Goal: Entertainment & Leisure: Consume media (video, audio)

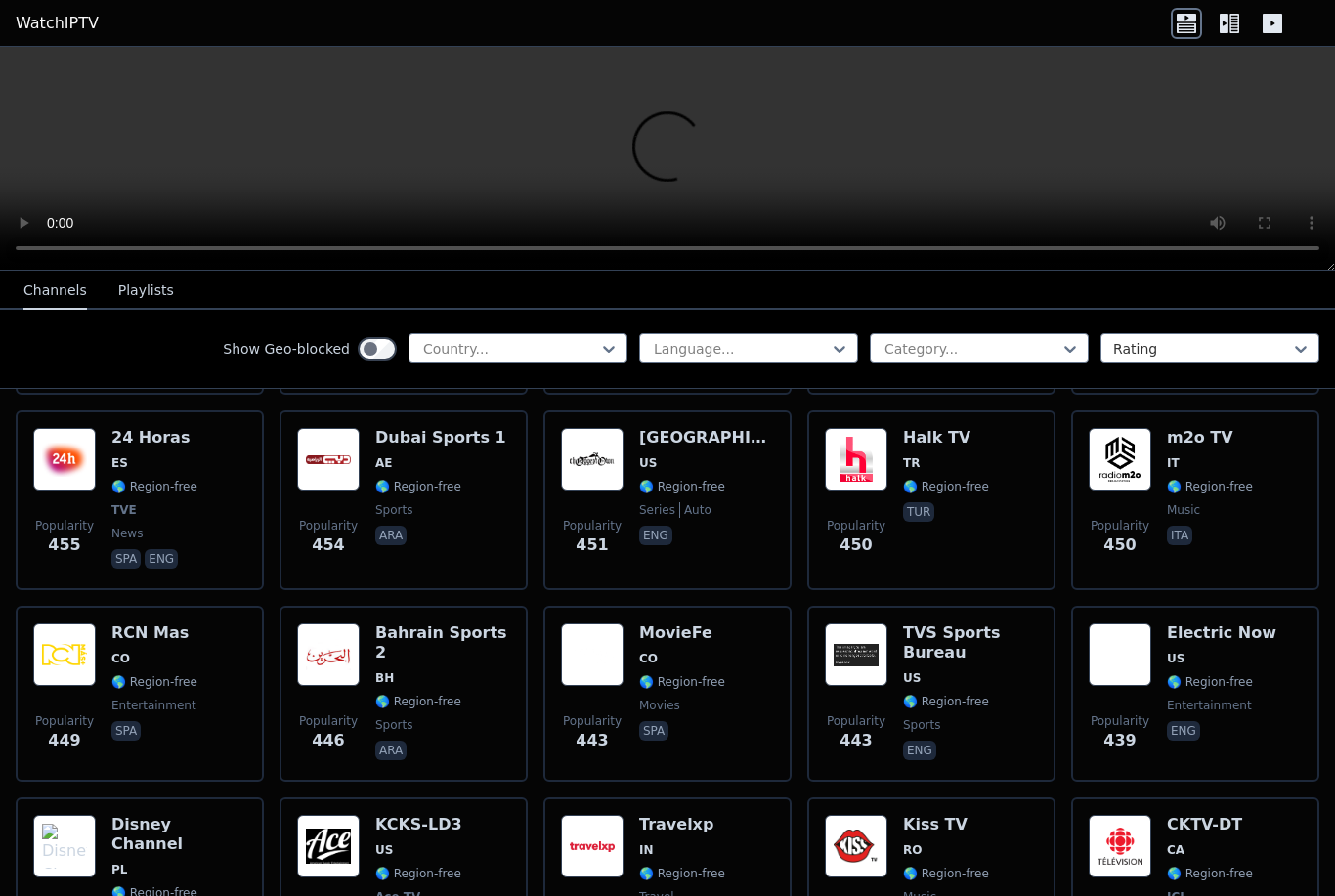
scroll to position [6877, 0]
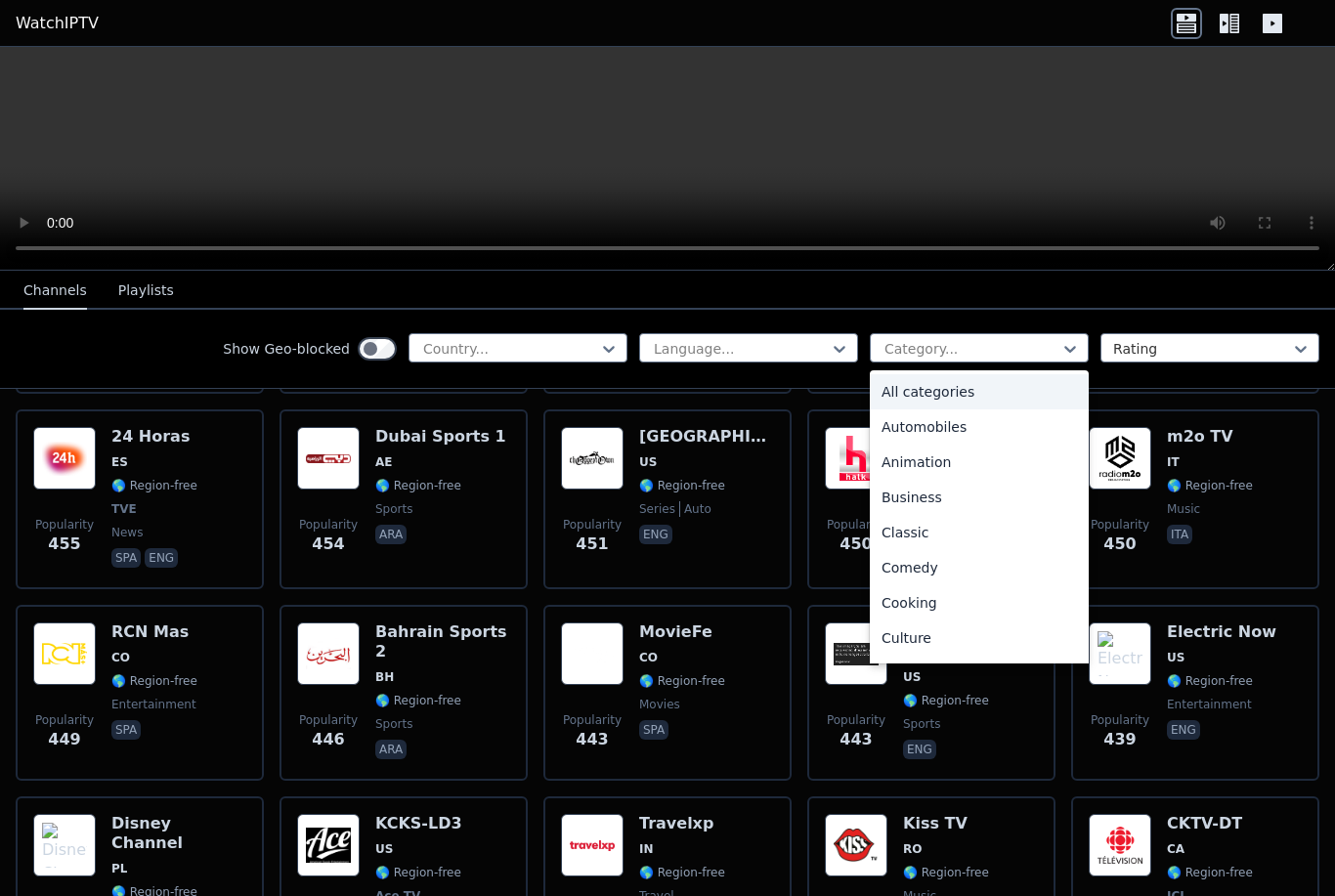
click at [982, 390] on div "All categories" at bounding box center [980, 391] width 219 height 35
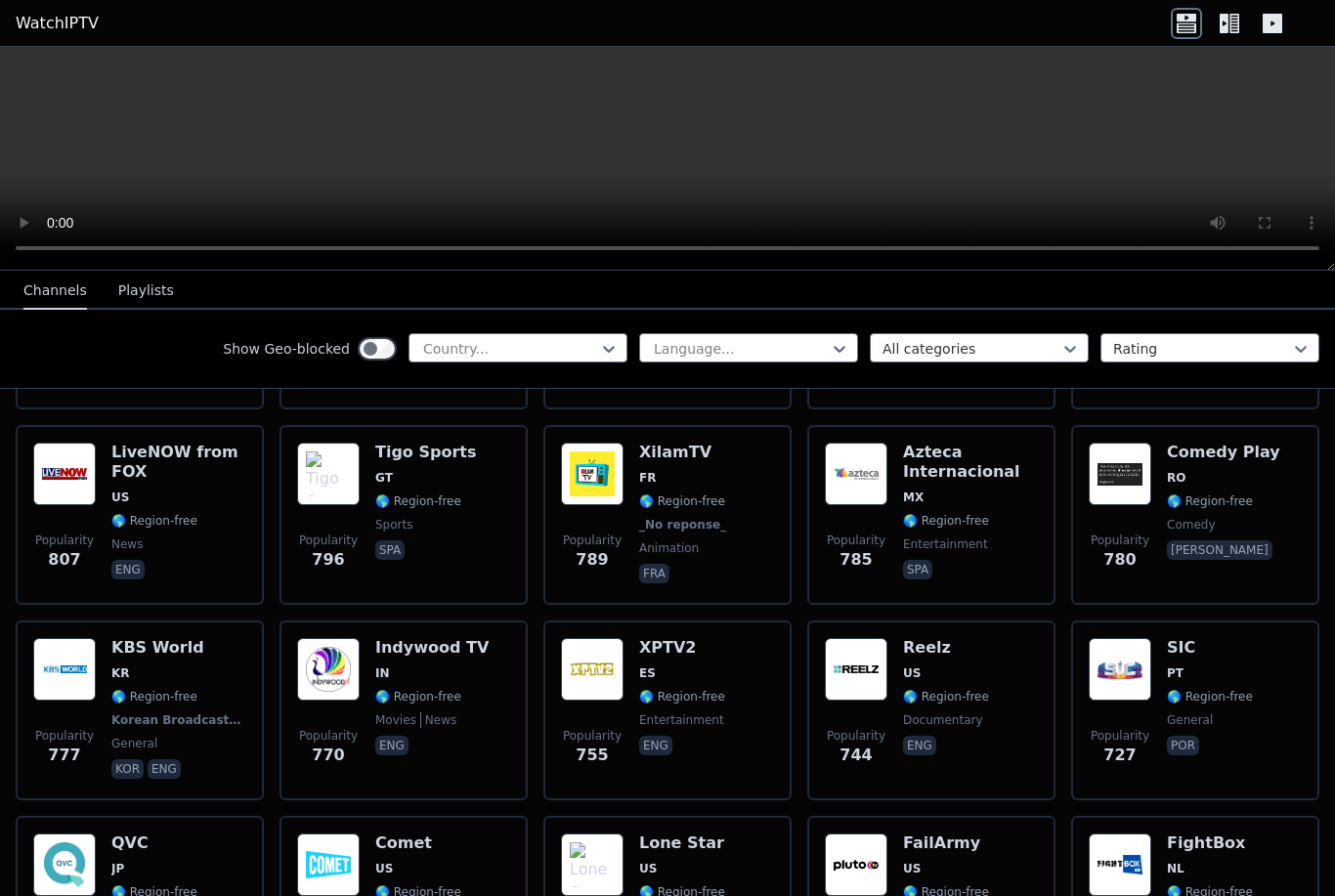
scroll to position [3533, 0]
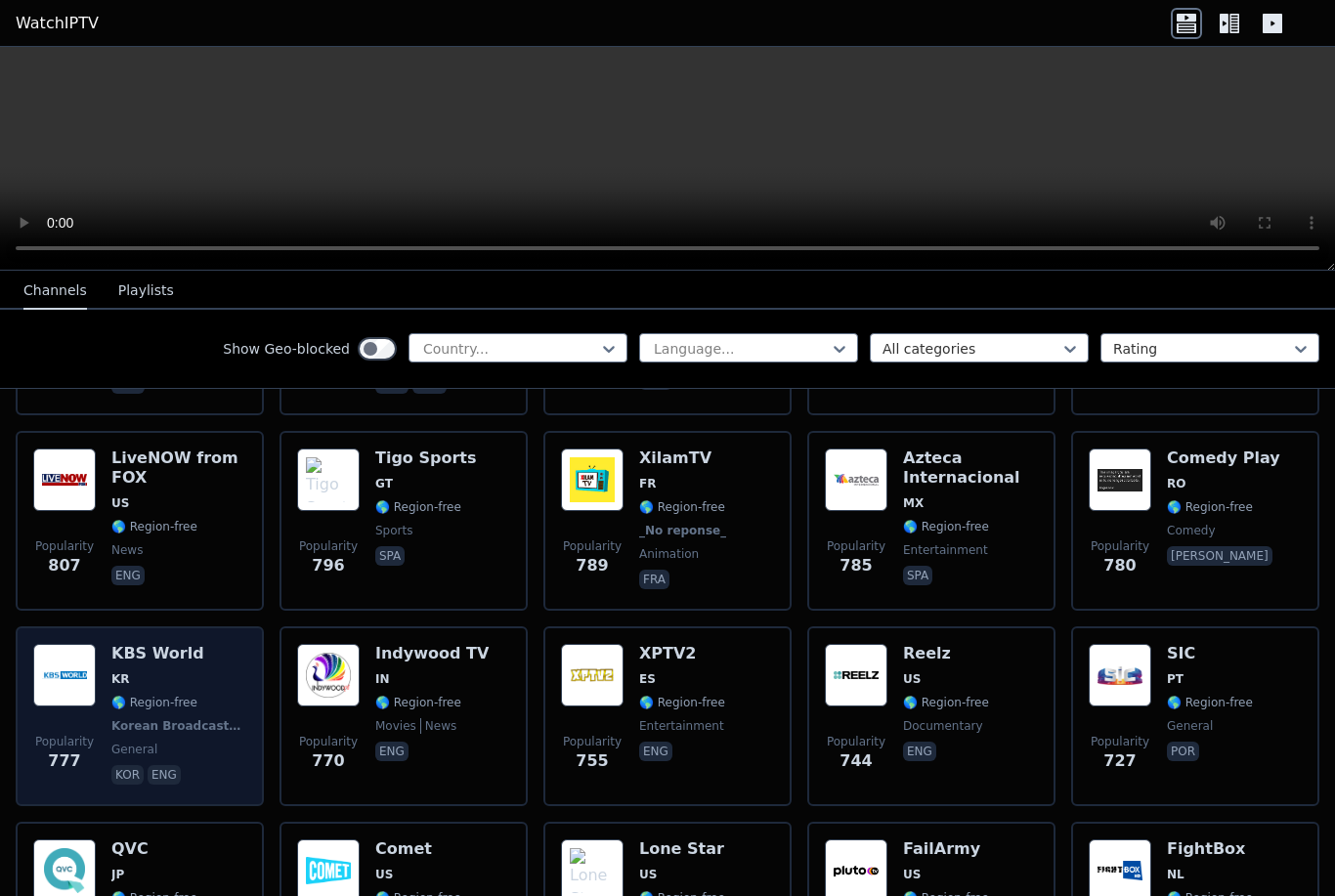
click at [183, 672] on span "KR" at bounding box center [178, 680] width 135 height 16
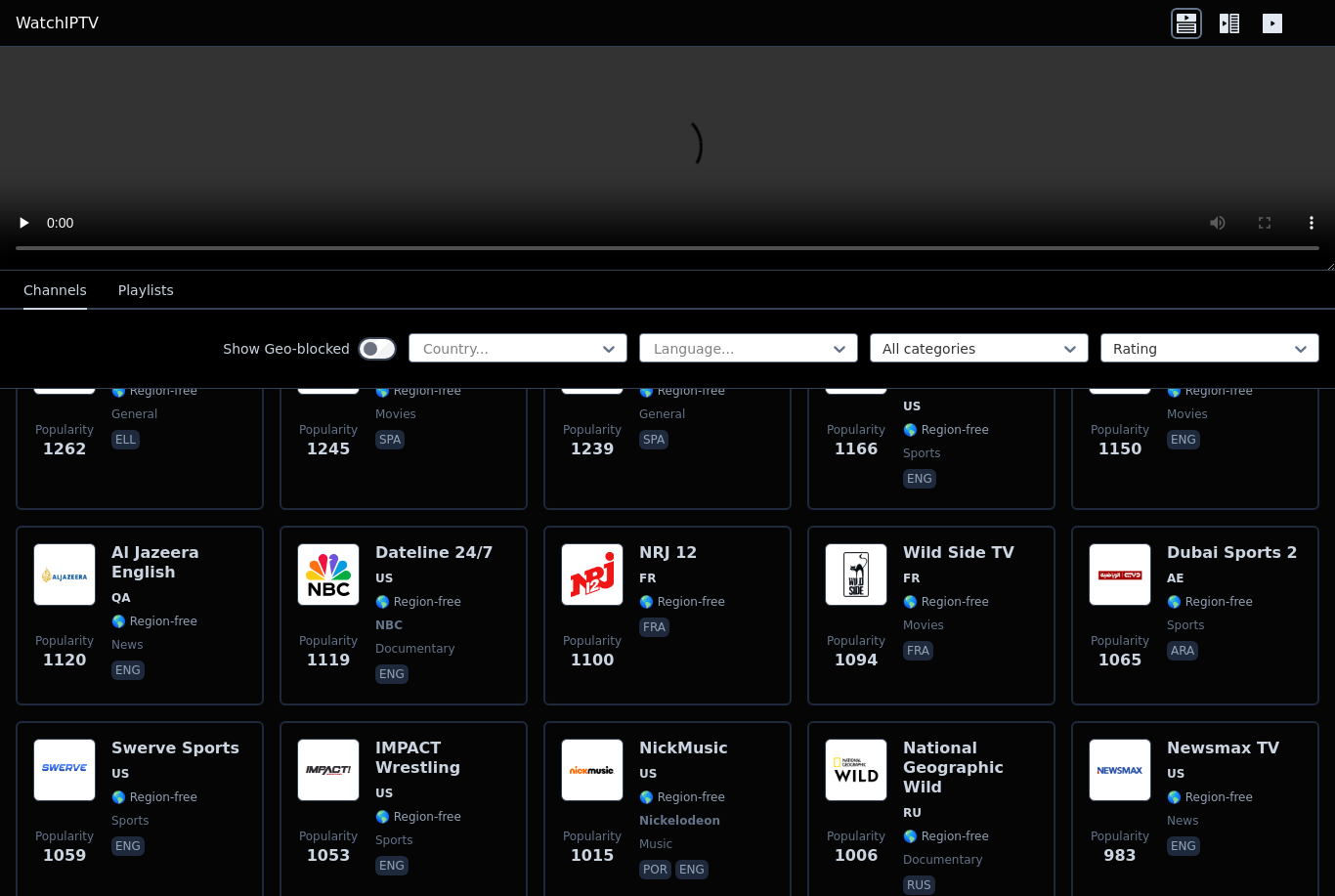
scroll to position [2033, 0]
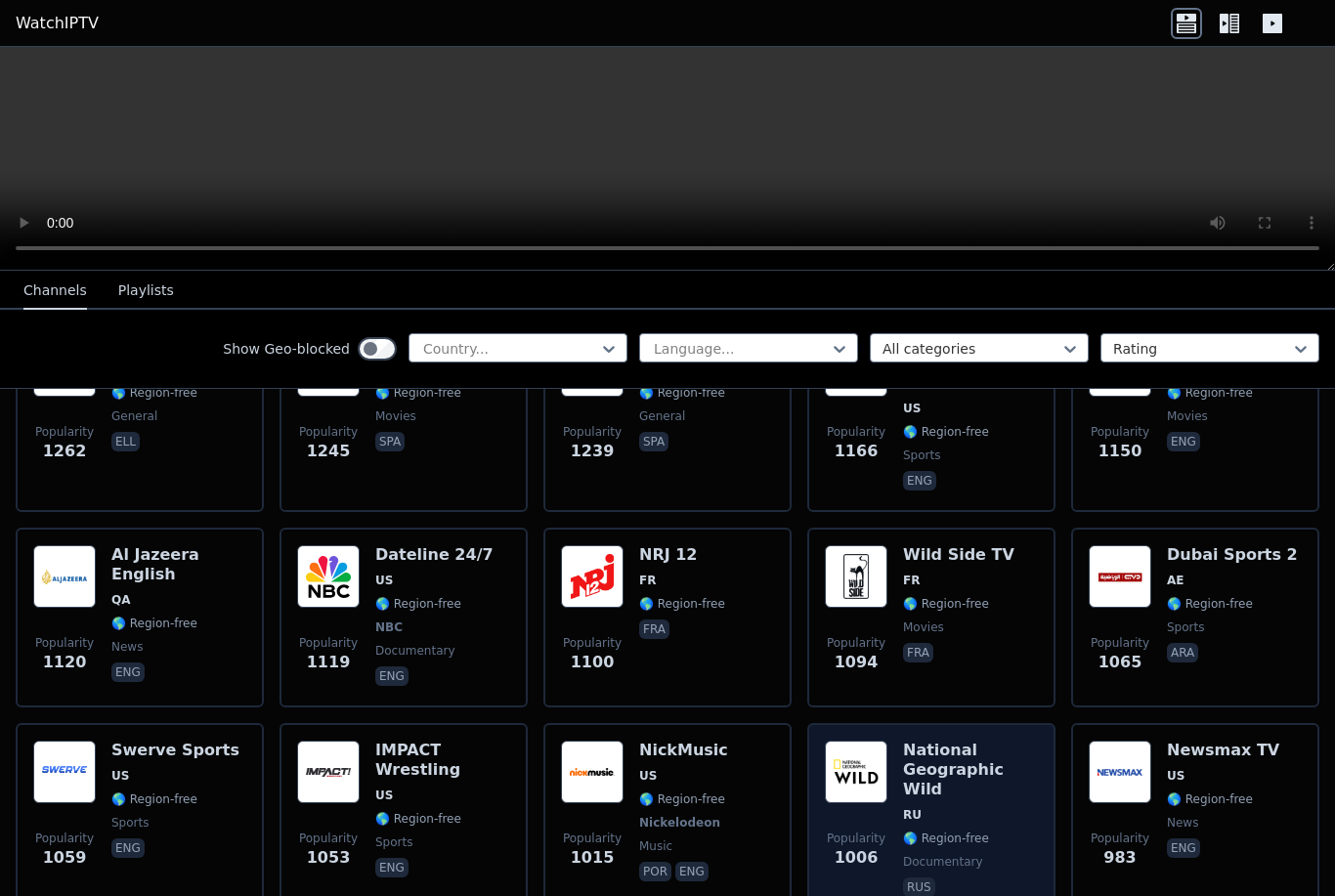
click at [989, 743] on h6 "National Geographic Wild" at bounding box center [970, 769] width 135 height 59
click at [984, 744] on h6 "National Geographic Wild" at bounding box center [970, 769] width 135 height 59
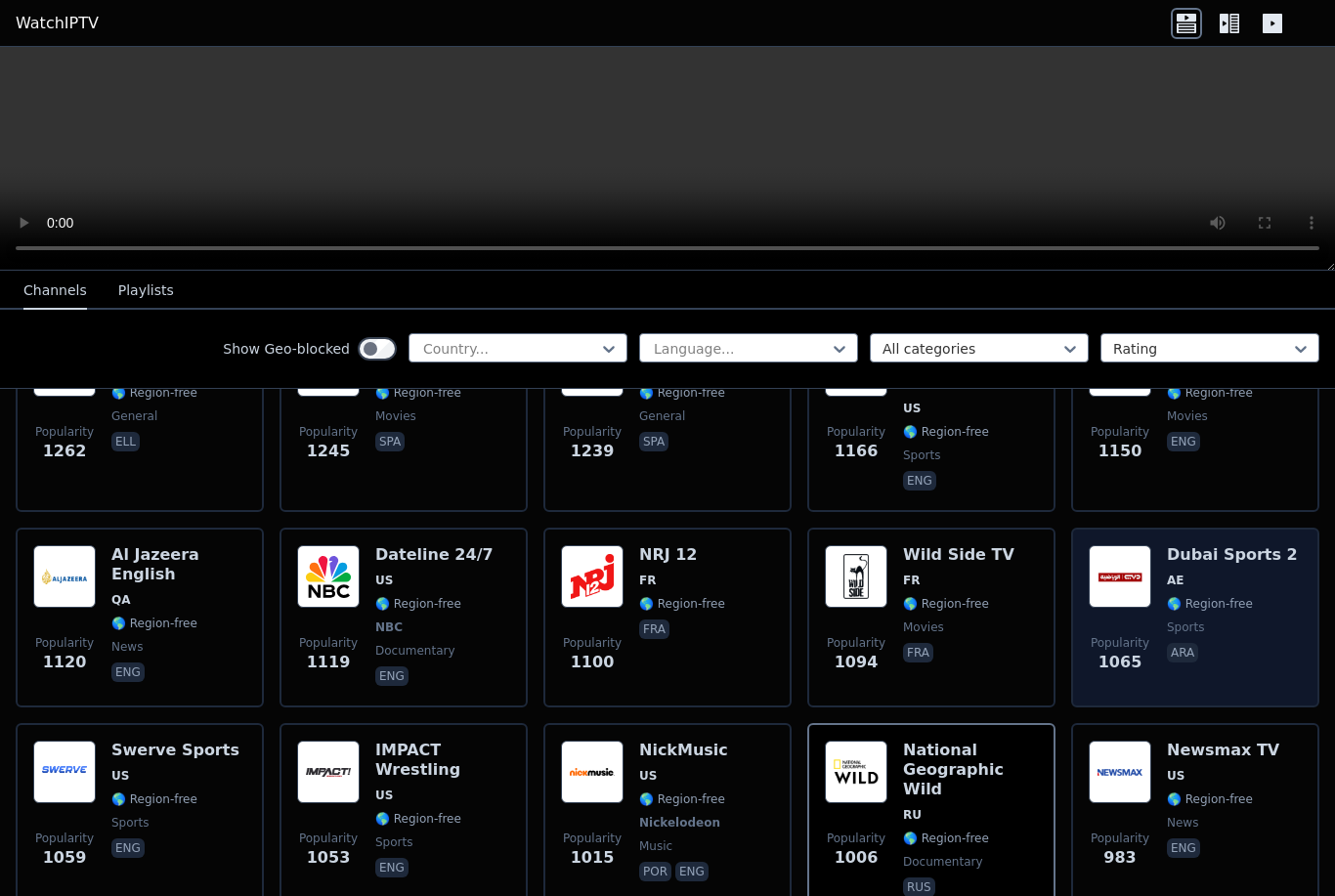
click at [1228, 545] on h6 "Dubai Sports 2" at bounding box center [1232, 555] width 131 height 20
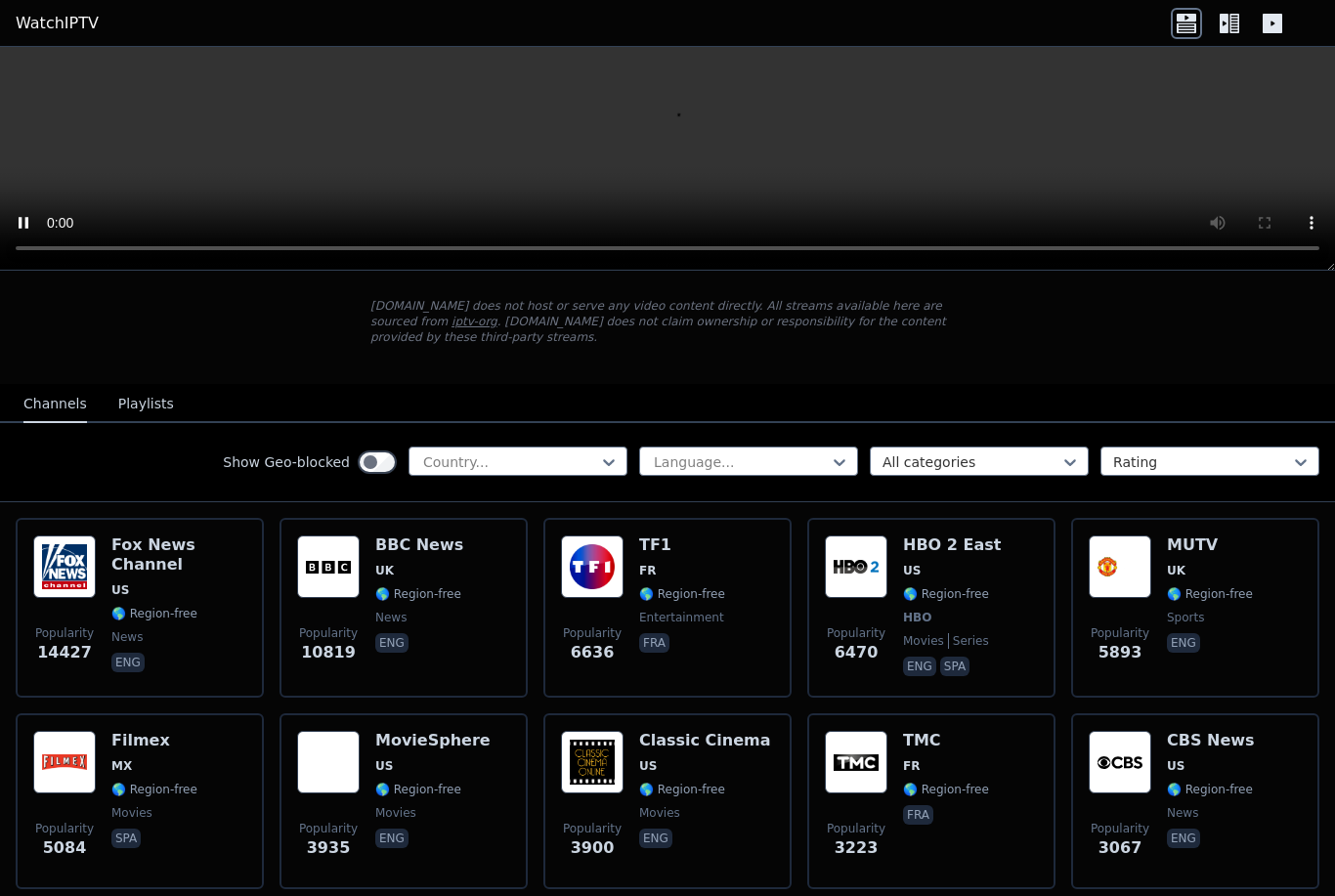
scroll to position [100, 0]
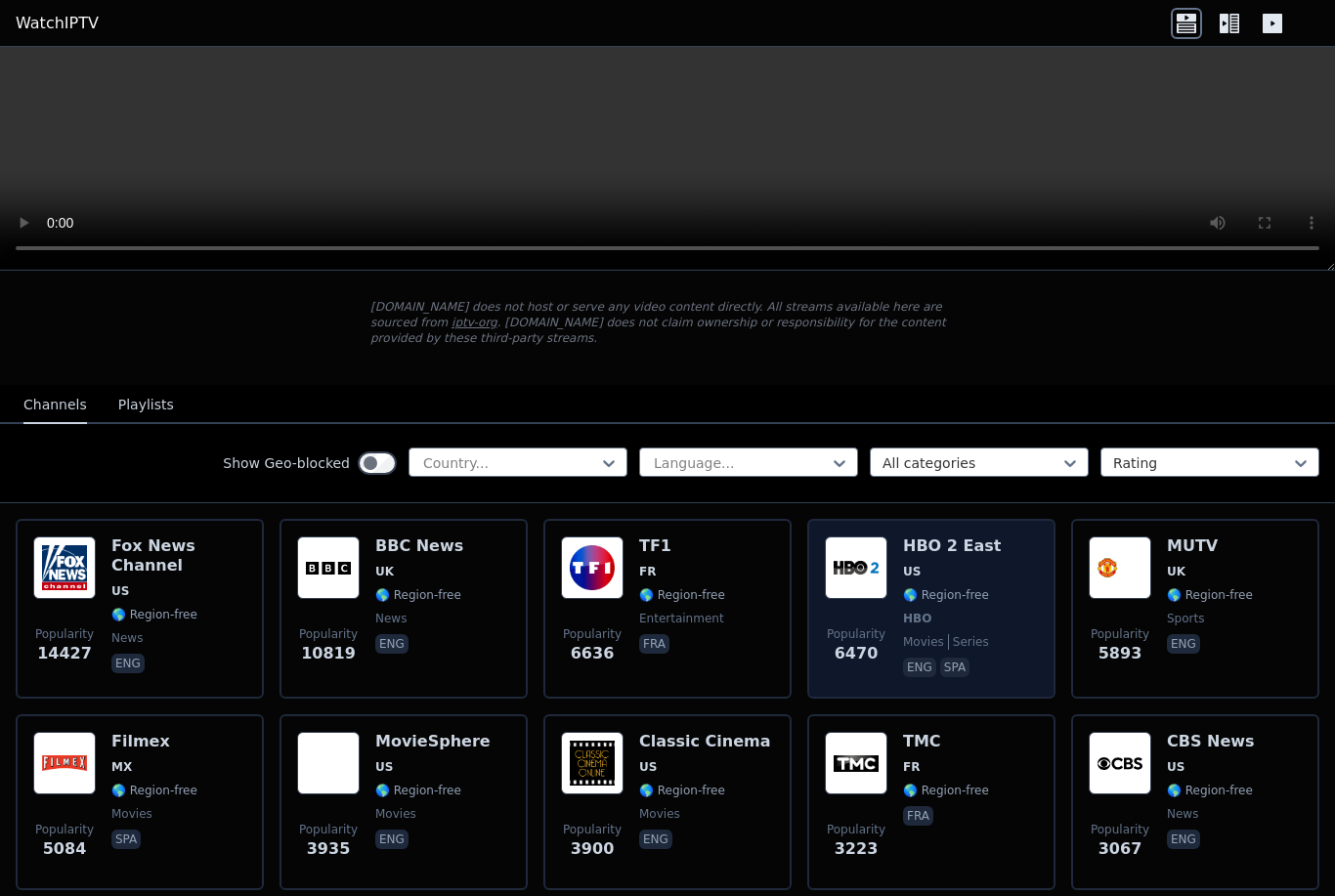
click at [907, 558] on div "HBO 2 East US 🌎 Region-free HBO movies series eng spa" at bounding box center [952, 608] width 98 height 145
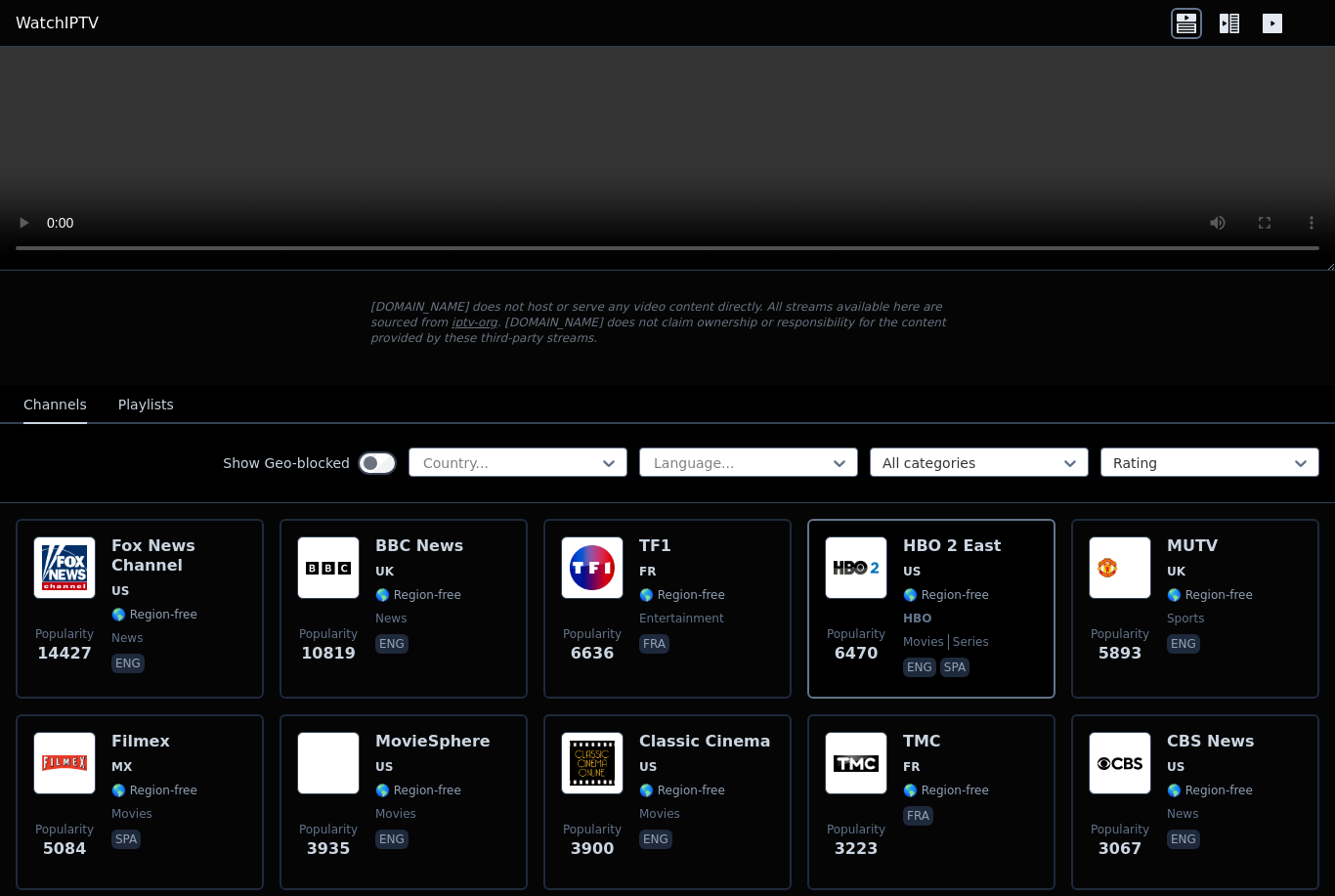
click at [946, 160] on video at bounding box center [667, 158] width 1335 height 224
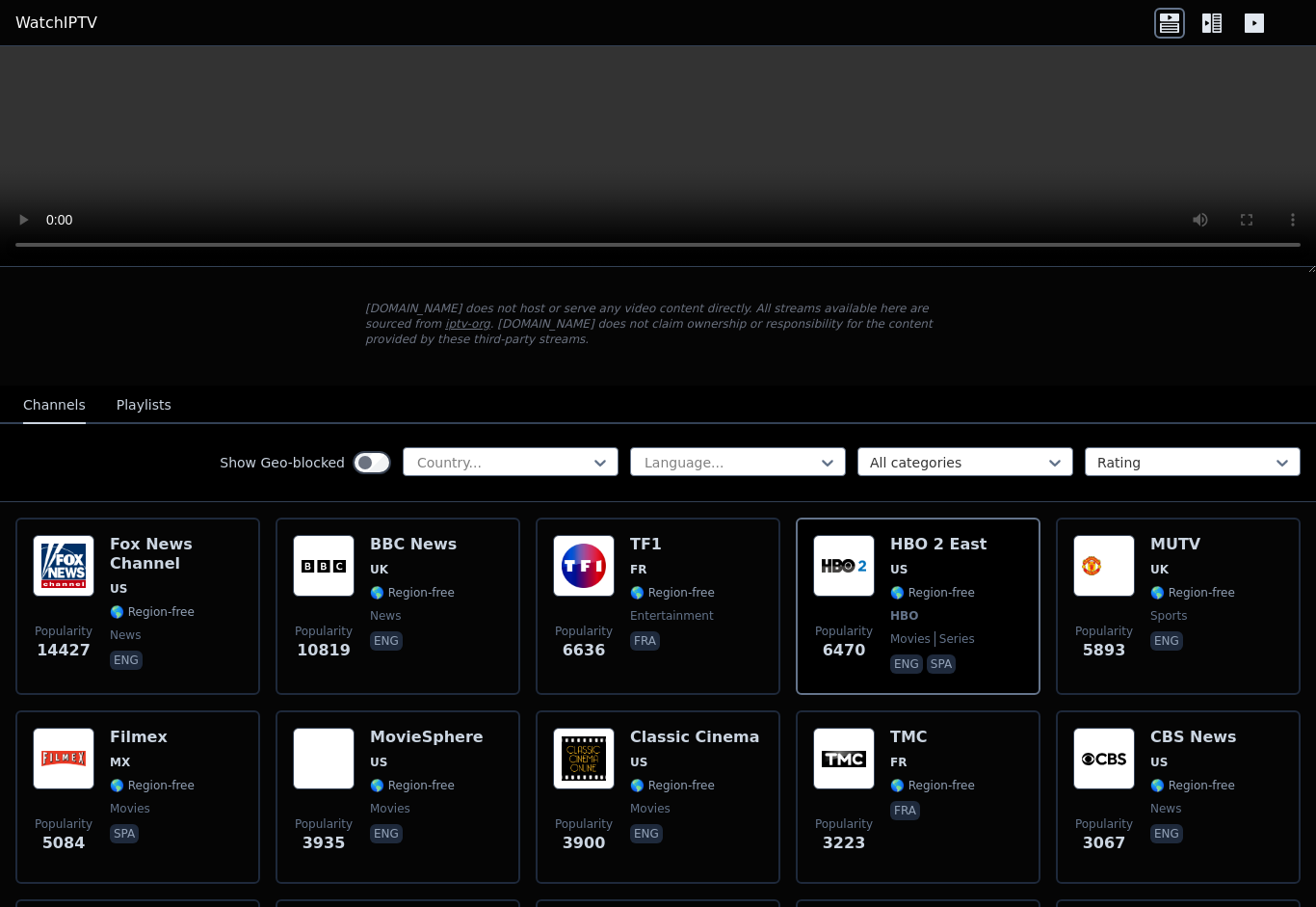
click at [27, 50] on video at bounding box center [658, 156] width 1316 height 221
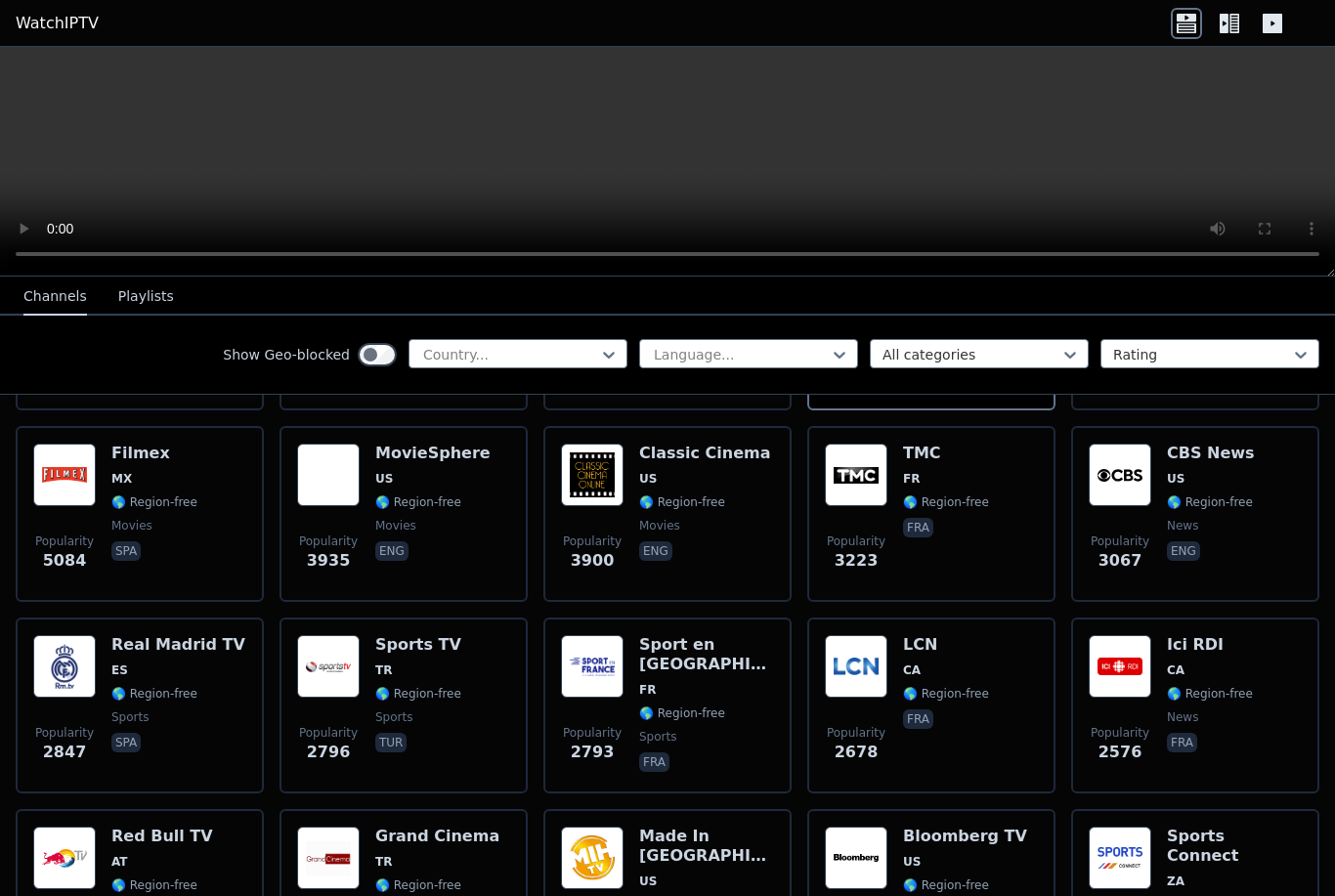
scroll to position [432, 0]
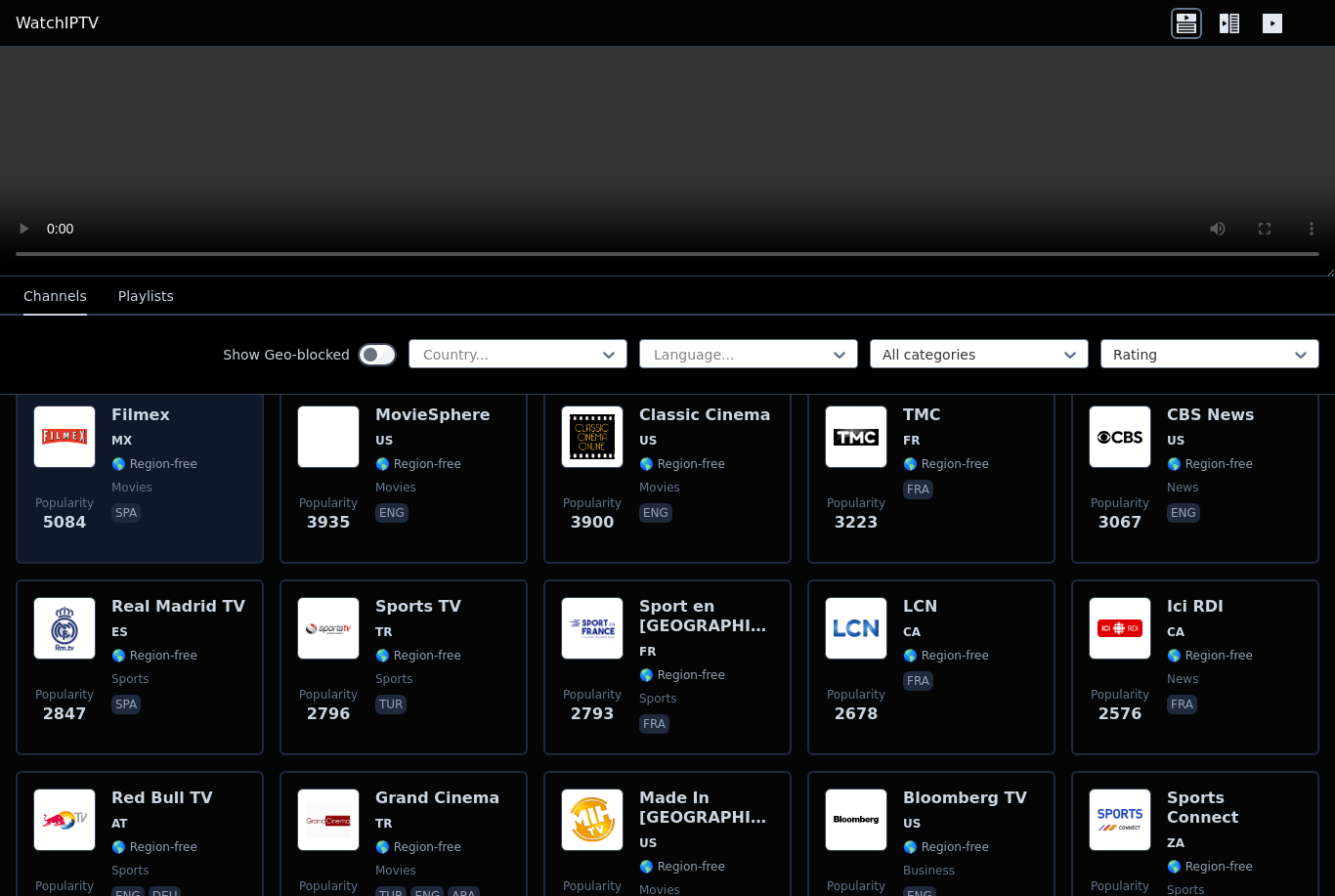
click at [94, 445] on img at bounding box center [64, 437] width 63 height 63
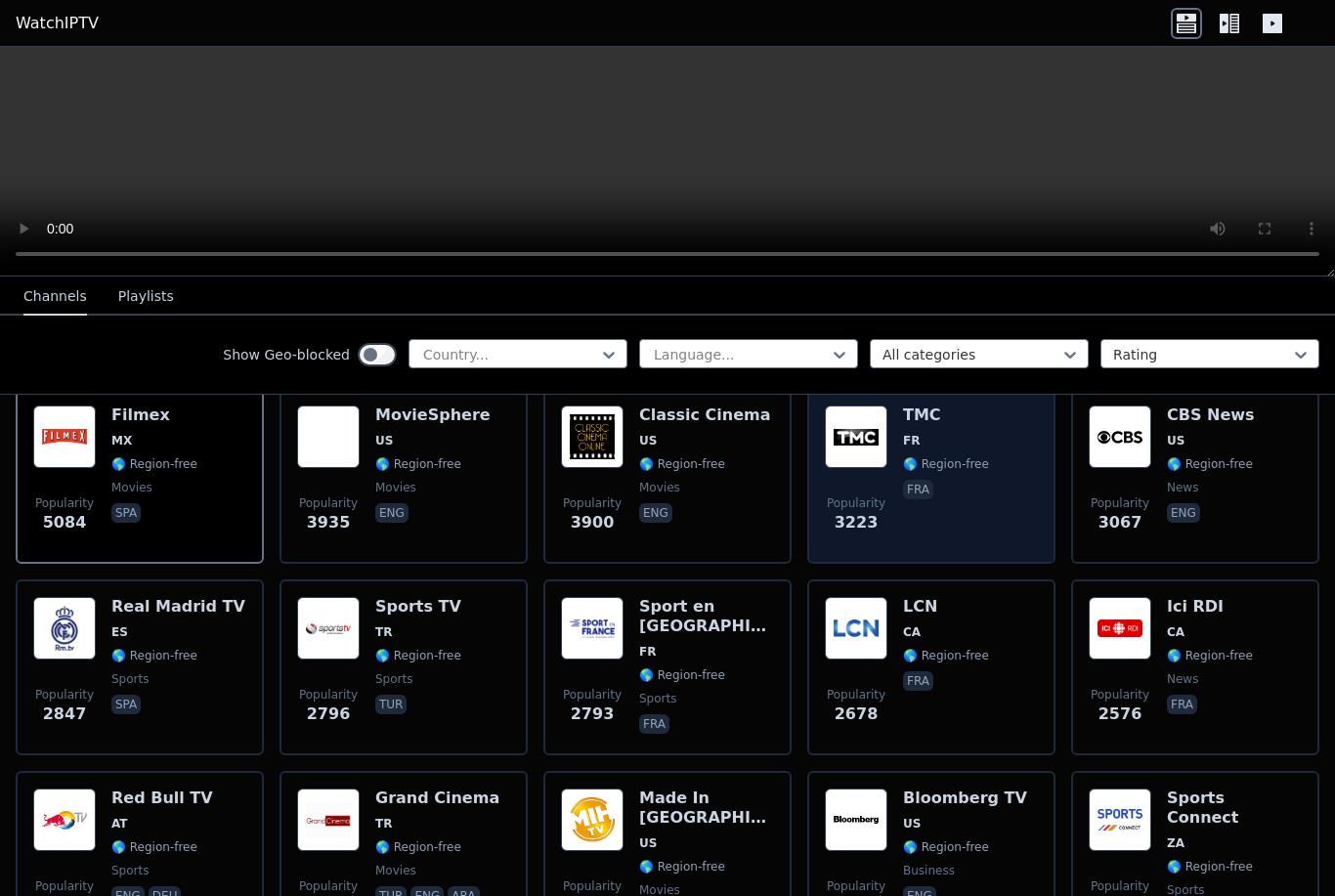
click at [942, 454] on div "TMC FR 🌎 Region-free fra" at bounding box center [946, 475] width 86 height 141
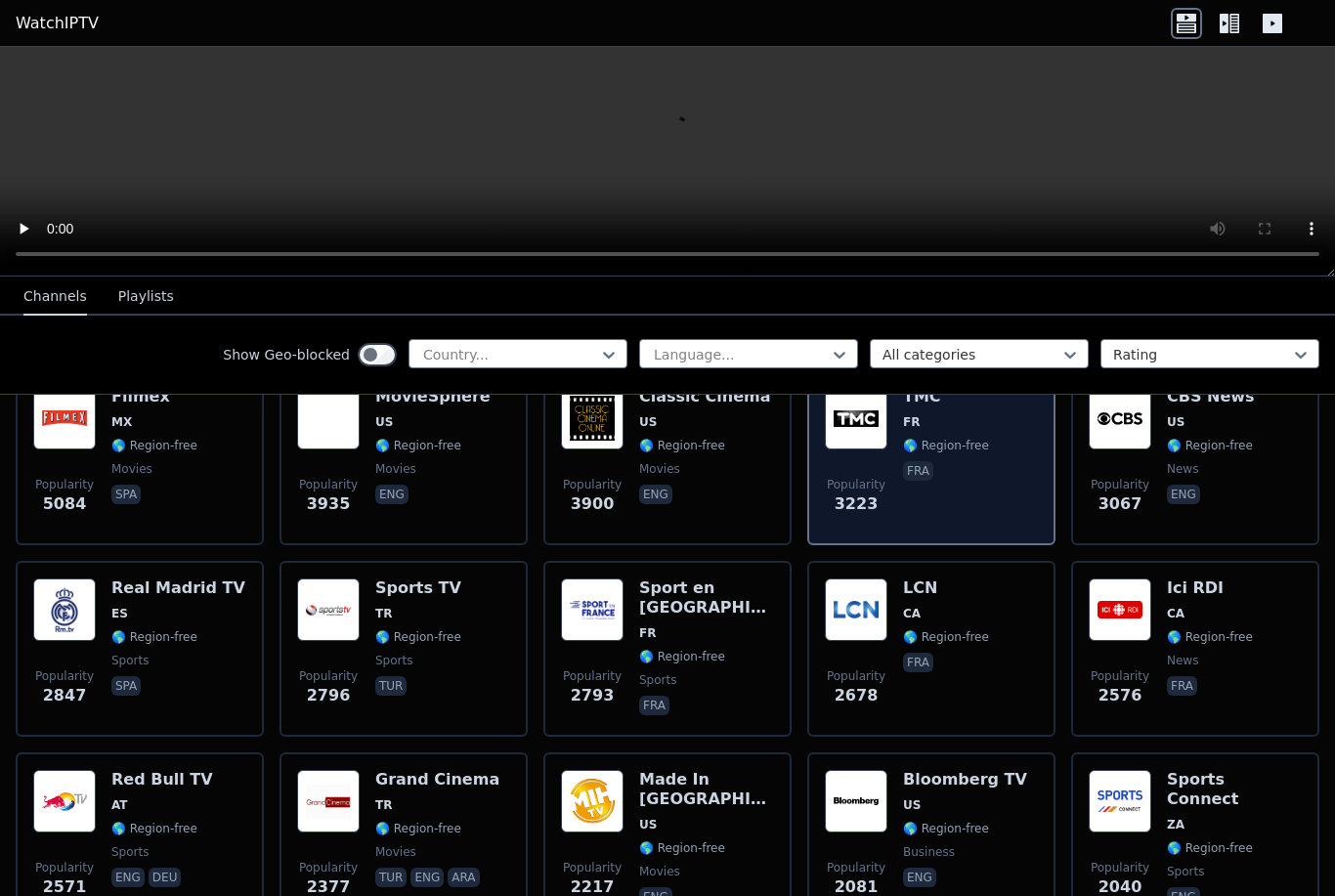
scroll to position [443, 0]
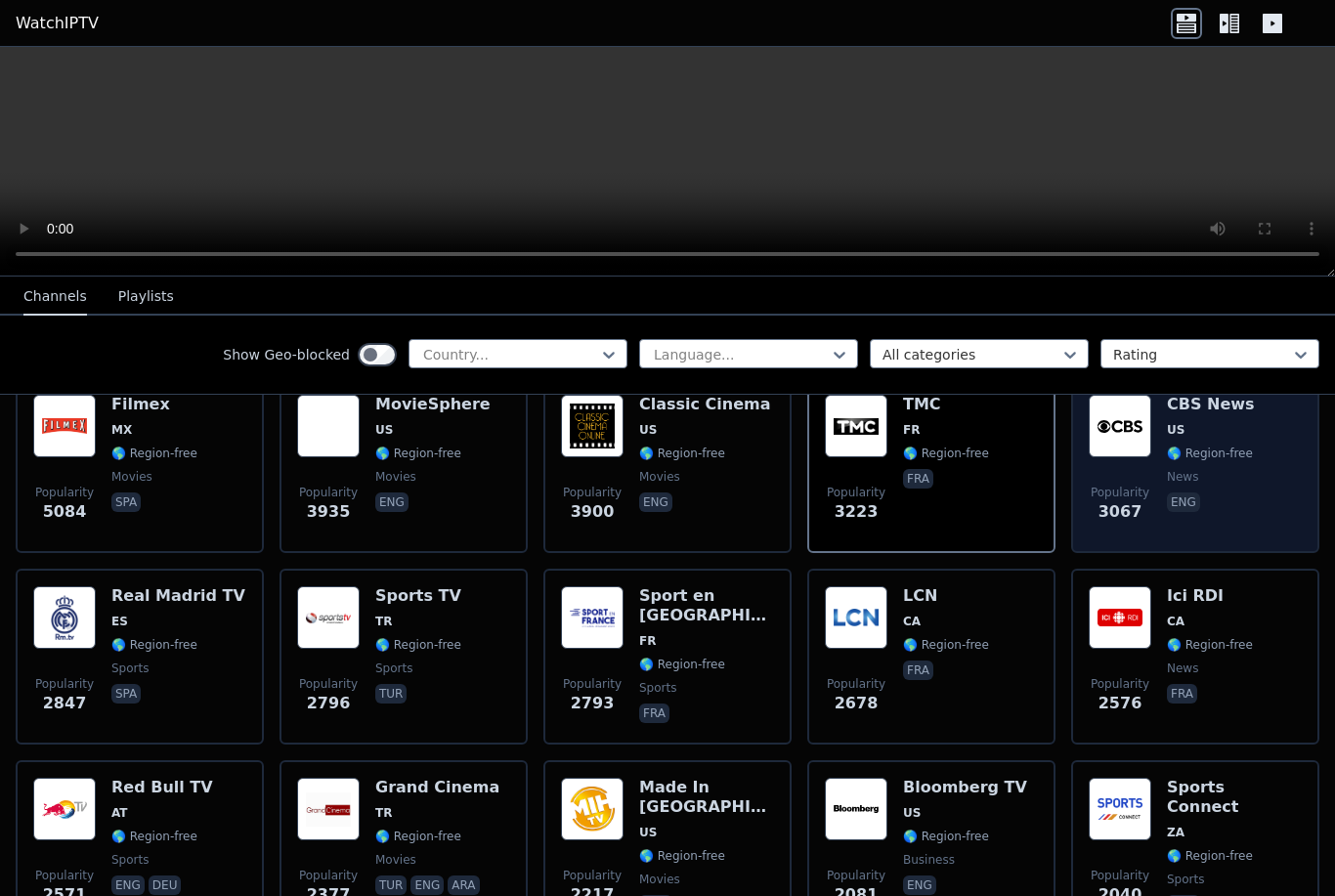
click at [1222, 447] on span "🌎 Region-free" at bounding box center [1210, 453] width 86 height 16
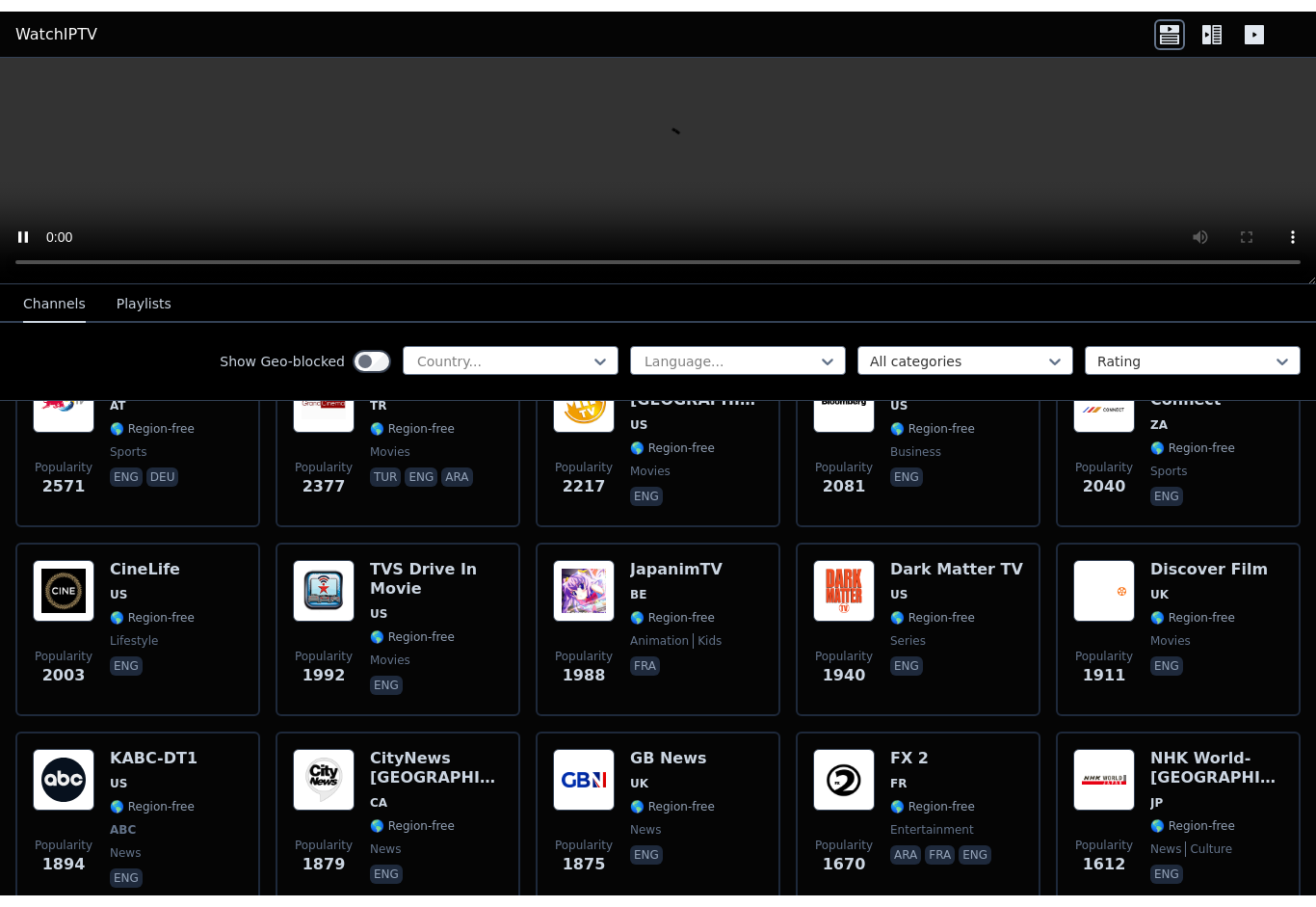
scroll to position [846, 0]
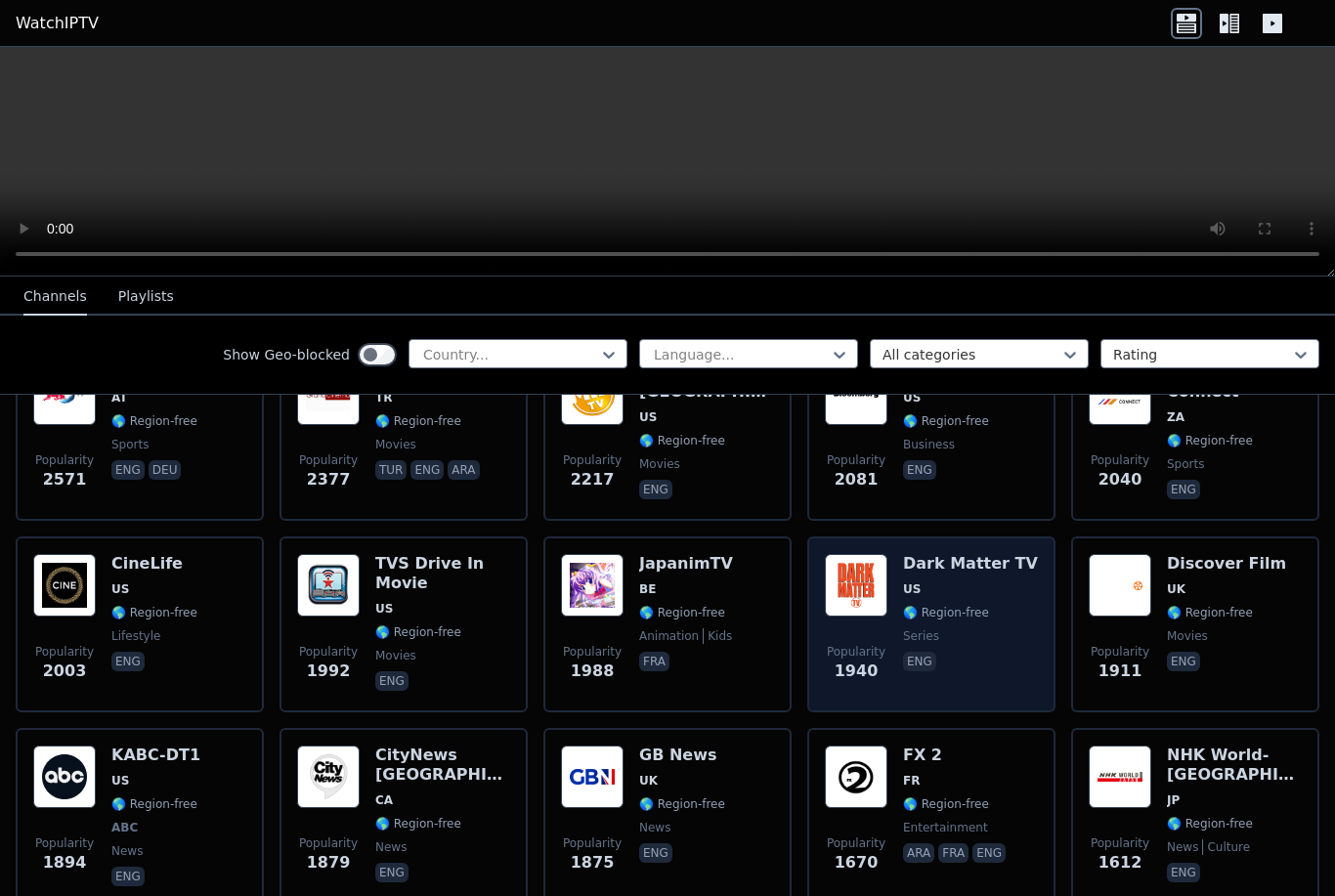
click at [969, 619] on span "🌎 Region-free" at bounding box center [946, 613] width 86 height 16
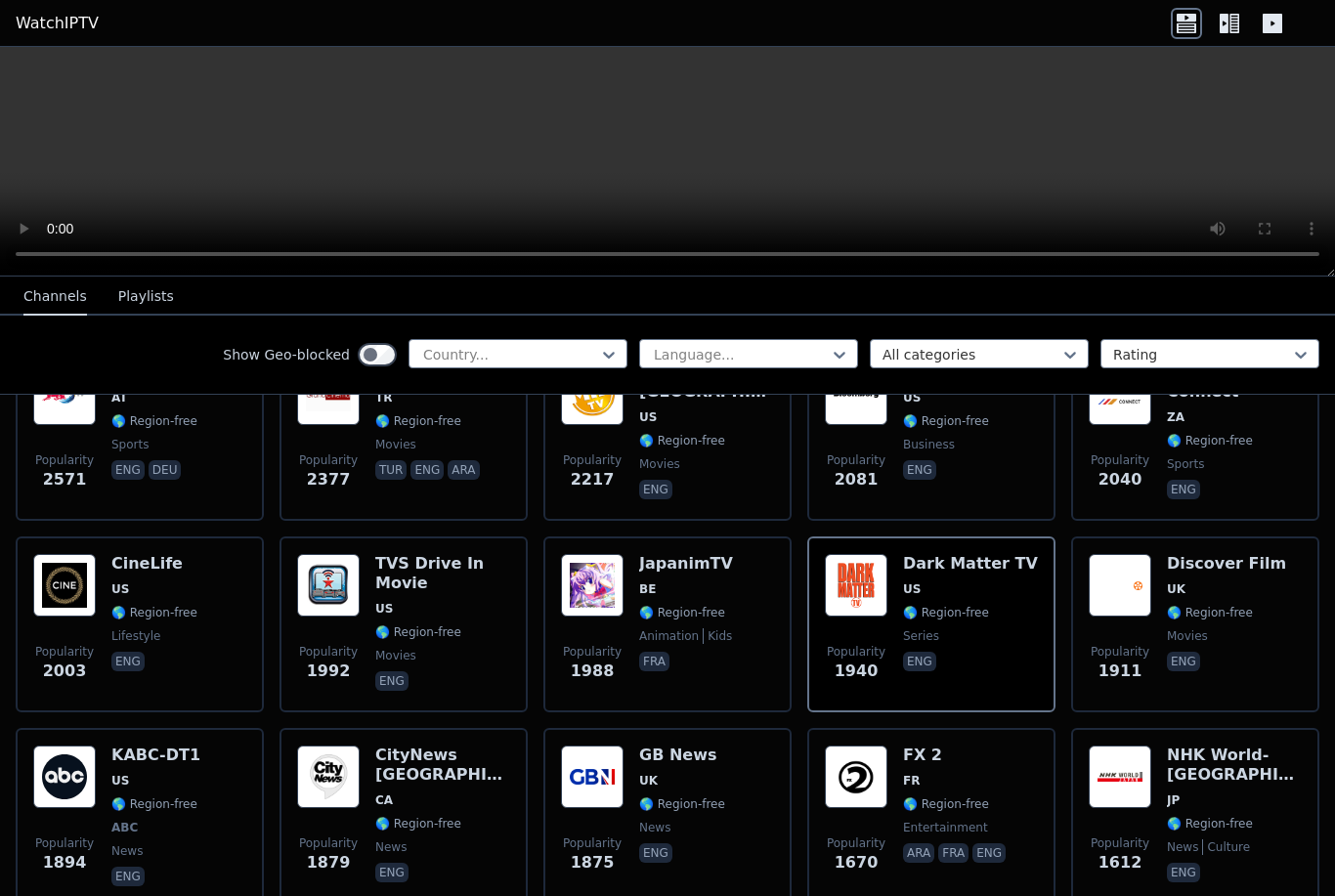
click at [774, 144] on video at bounding box center [667, 161] width 1335 height 229
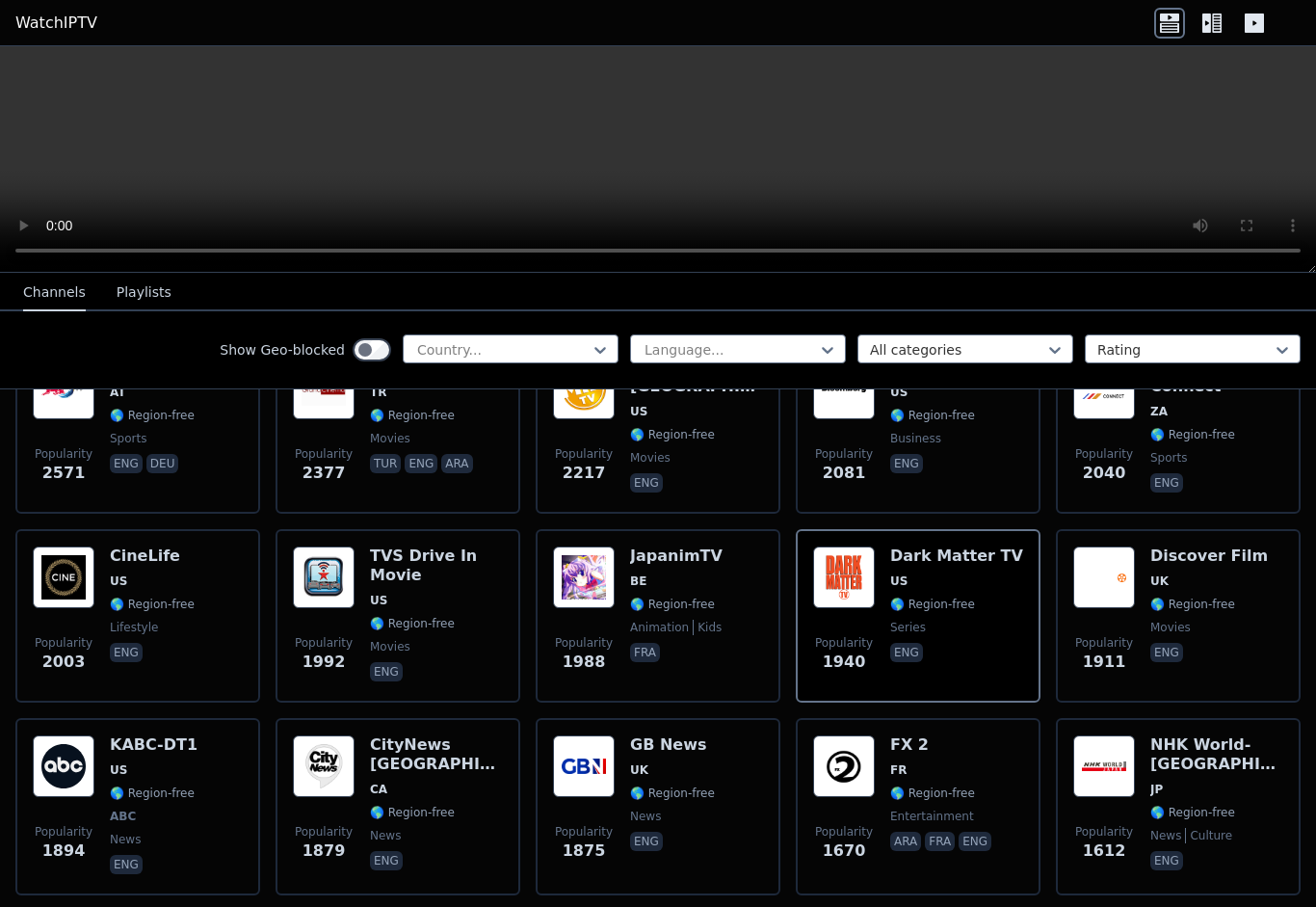
click at [11, 57] on video at bounding box center [658, 159] width 1316 height 226
